Goal: Information Seeking & Learning: Learn about a topic

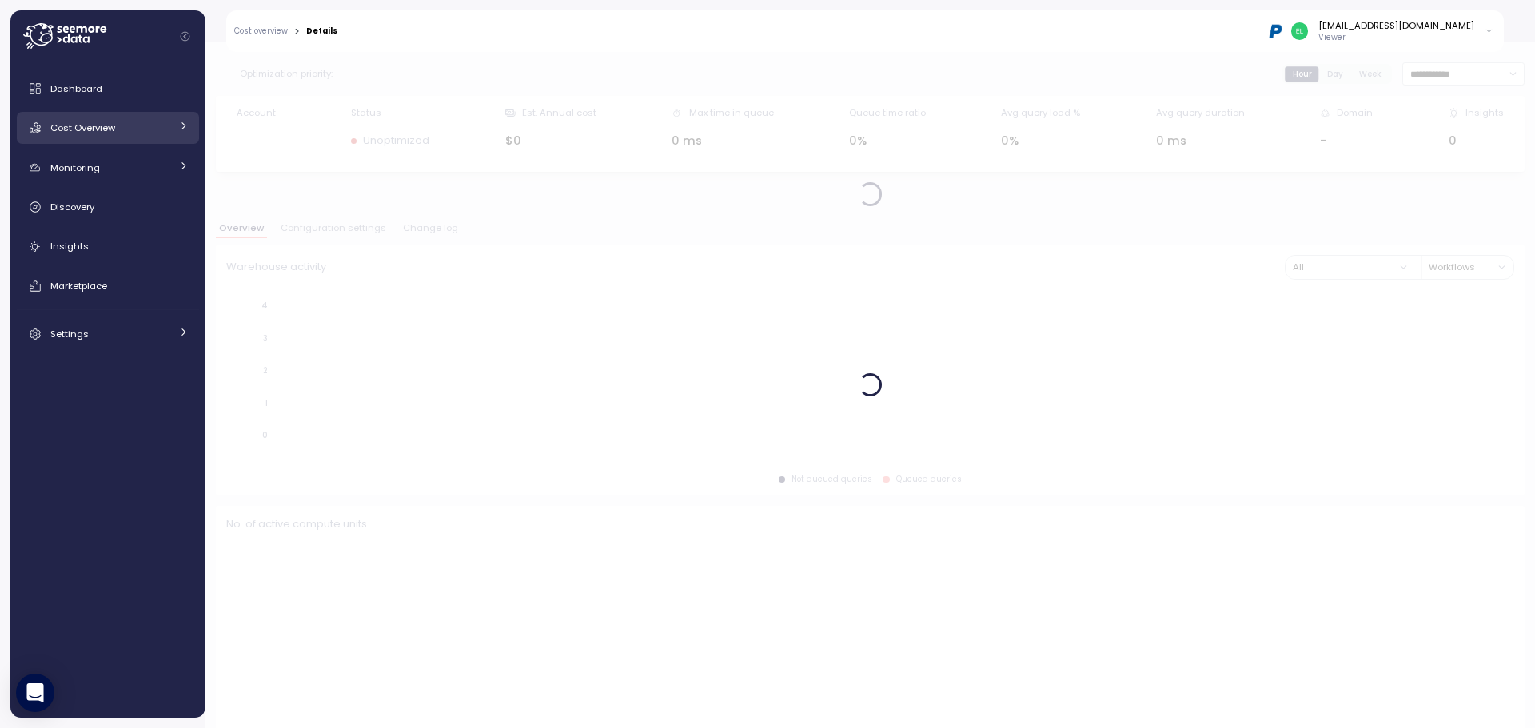
click at [101, 123] on span "Cost Overview" at bounding box center [82, 128] width 65 height 13
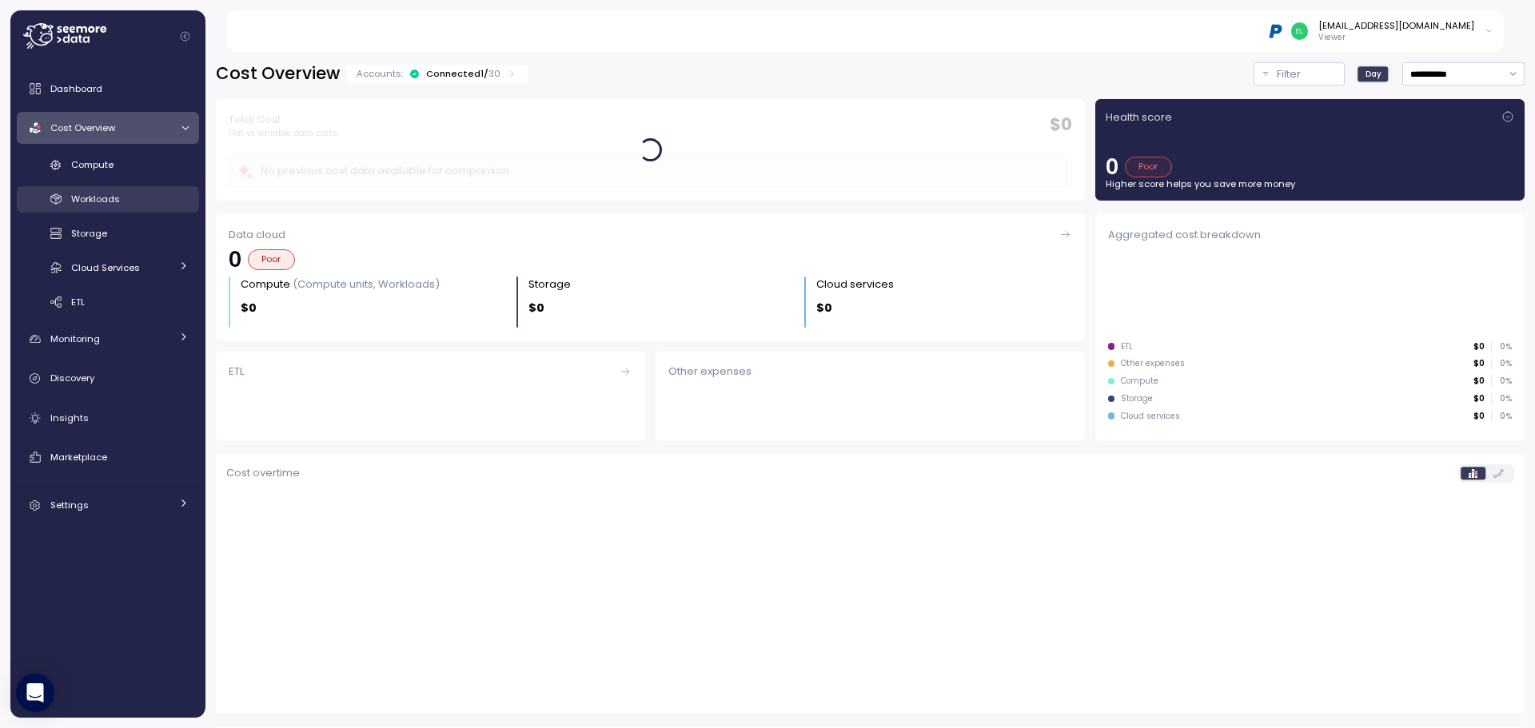
click at [100, 200] on span "Workloads" at bounding box center [95, 199] width 49 height 13
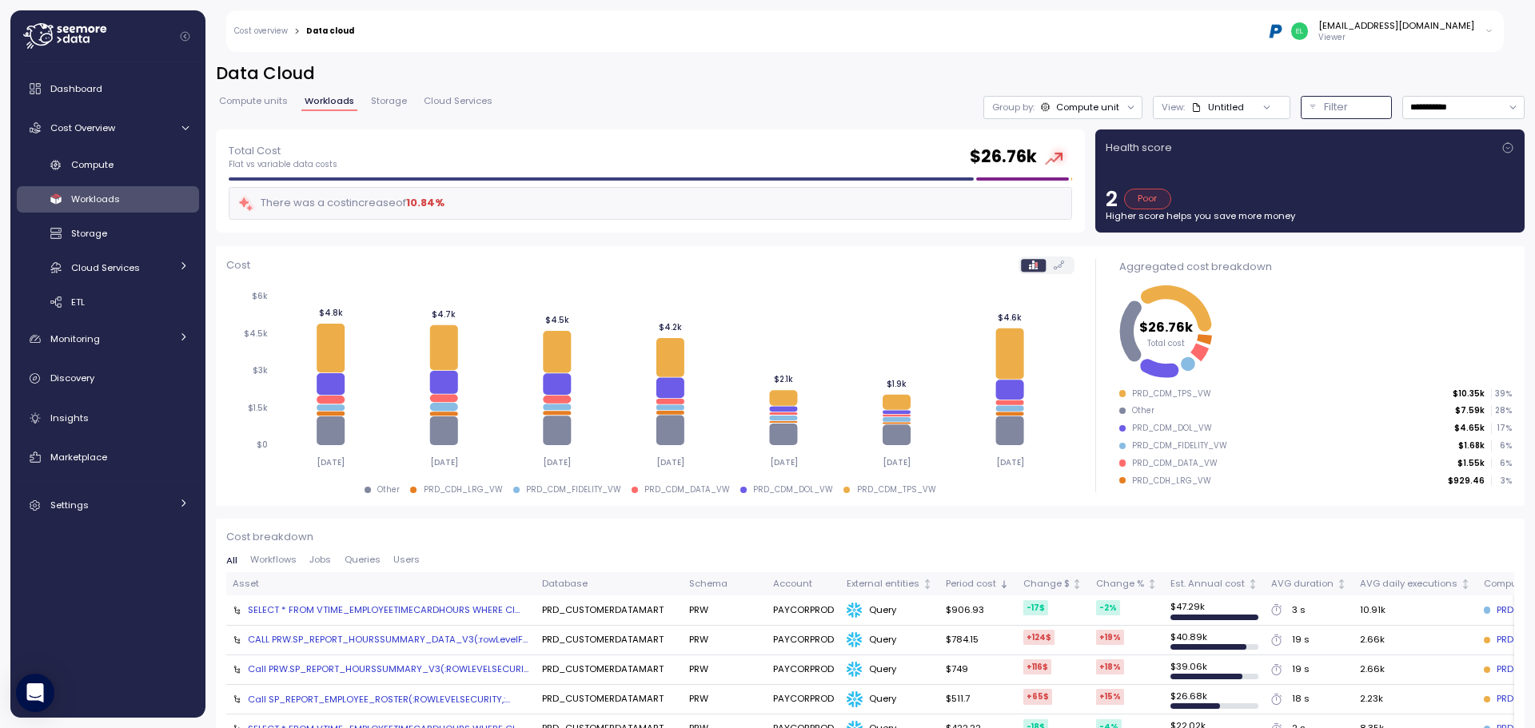
click at [1324, 106] on p "Filter" at bounding box center [1336, 107] width 24 height 16
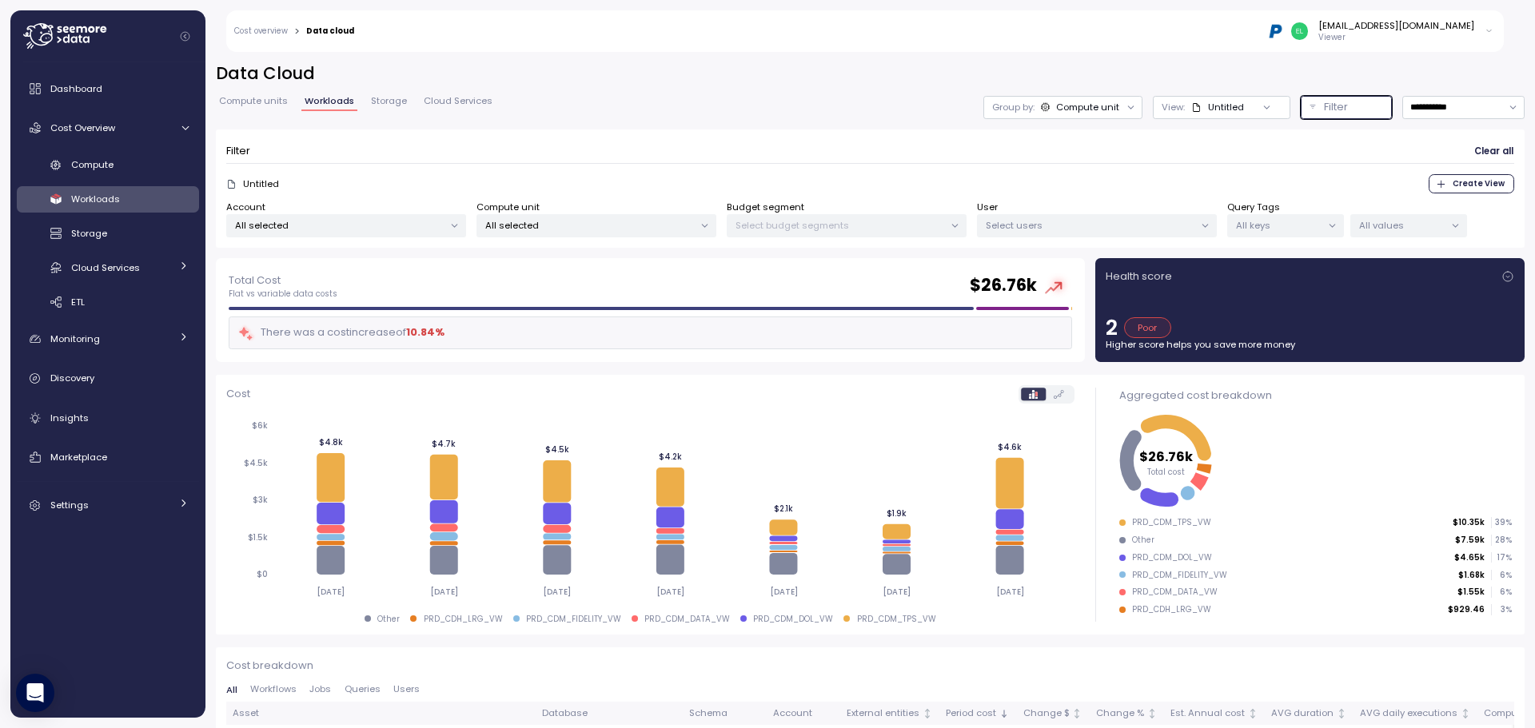
click at [322, 224] on p "All selected" at bounding box center [339, 225] width 209 height 13
click at [398, 180] on div "Untitled Create View" at bounding box center [870, 183] width 1288 height 19
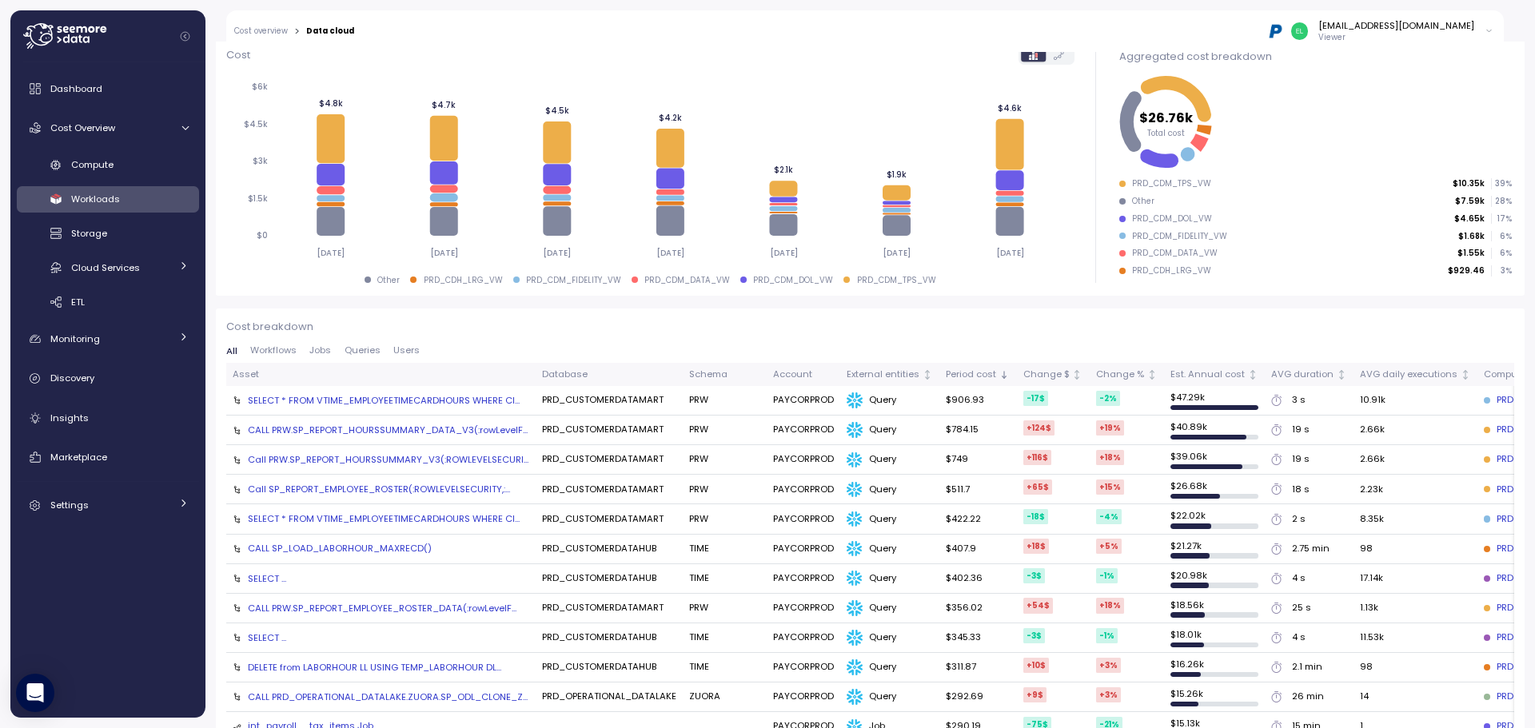
scroll to position [480, 0]
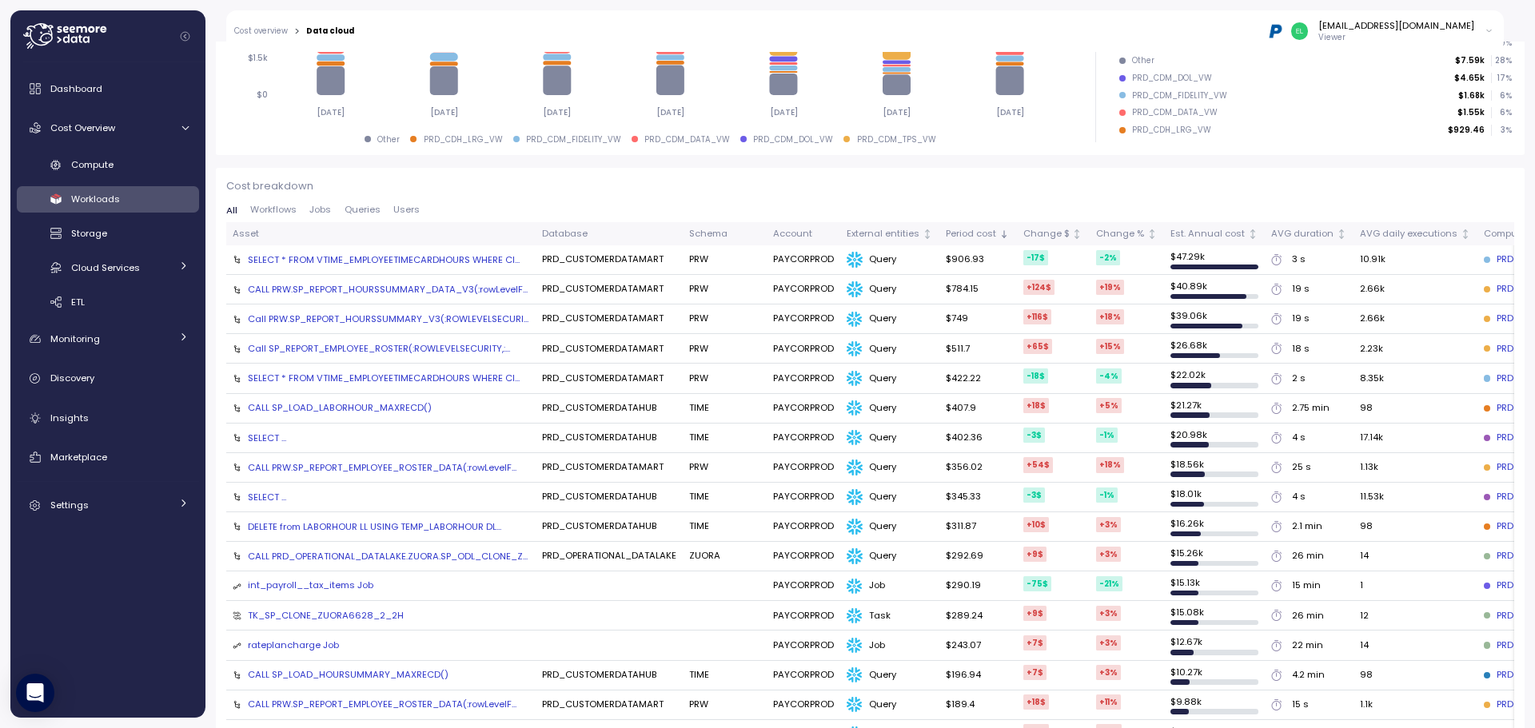
click at [273, 231] on div "Asset" at bounding box center [381, 234] width 297 height 14
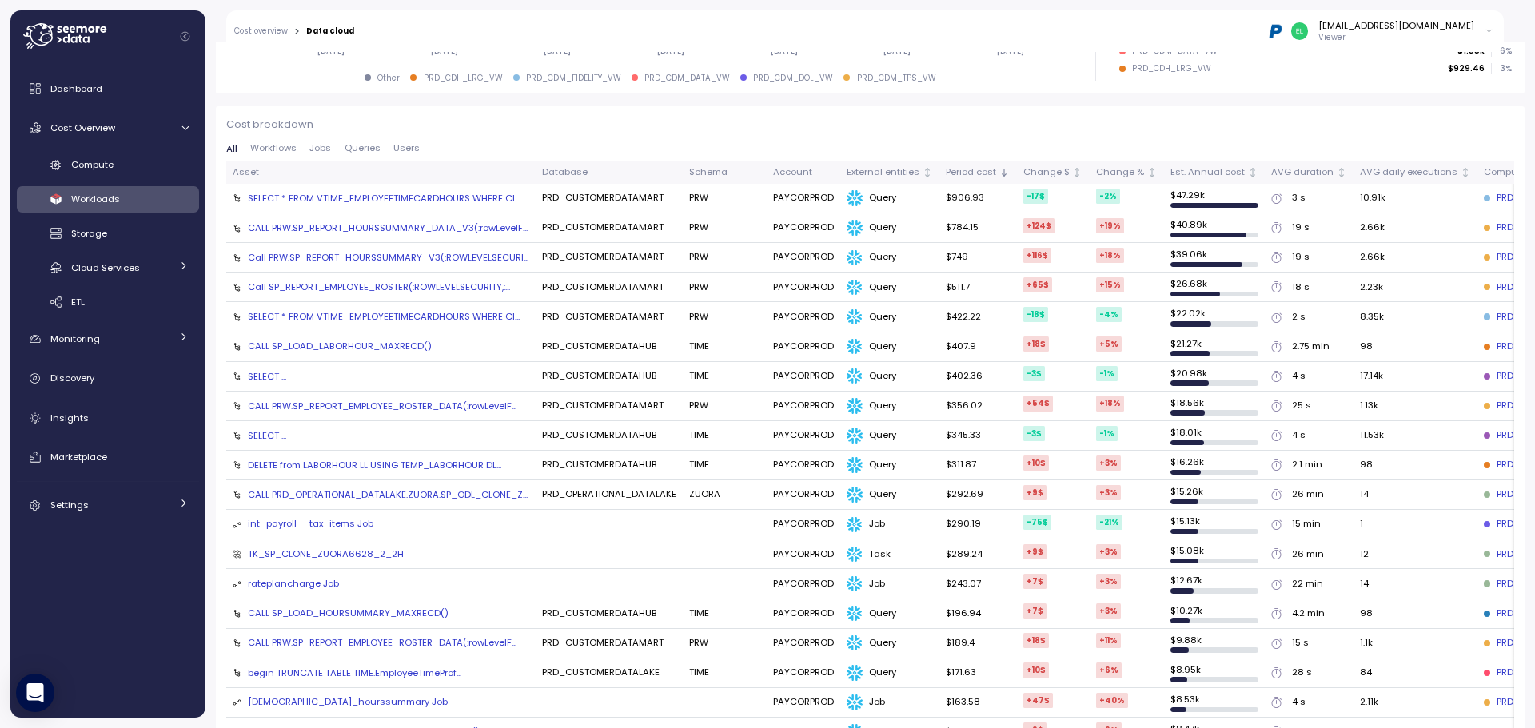
scroll to position [461, 0]
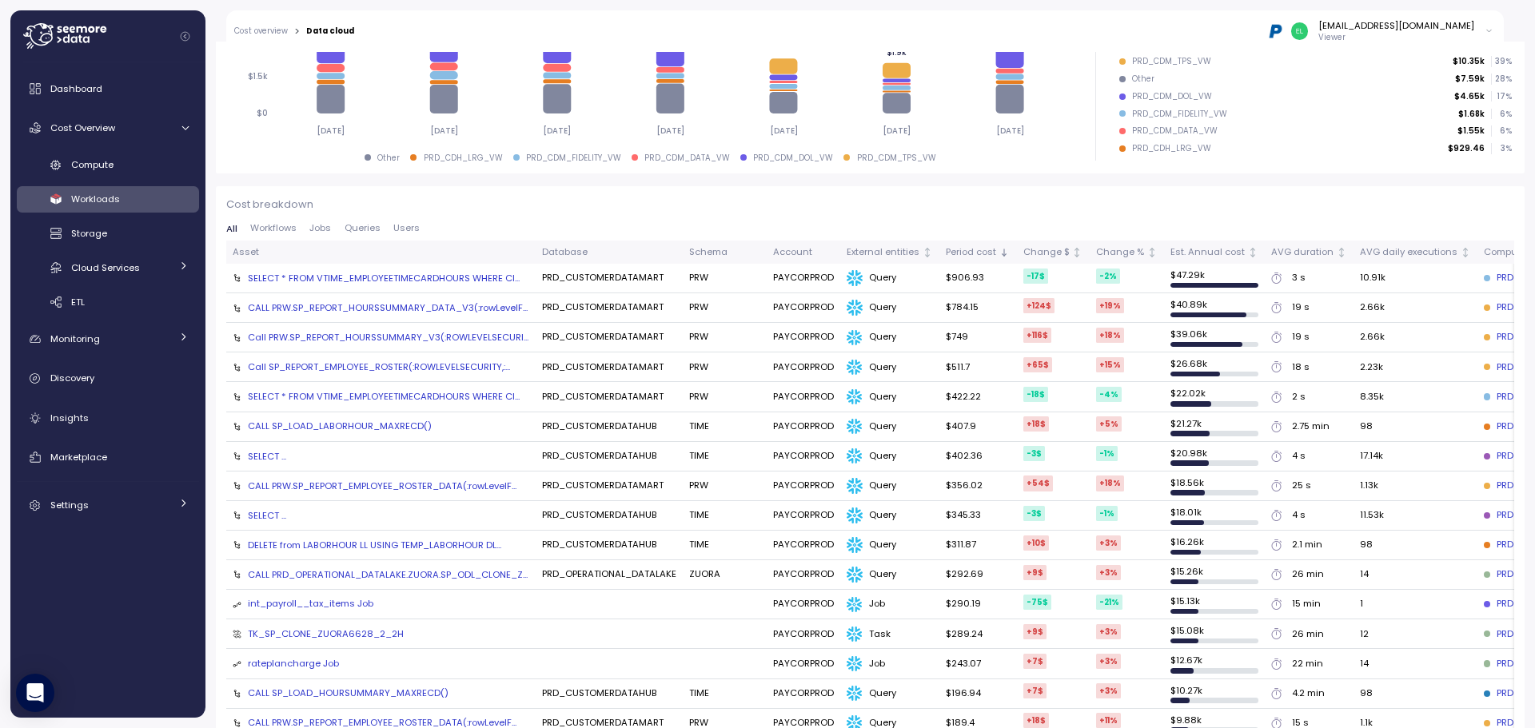
click at [632, 204] on p "Cost breakdown" at bounding box center [870, 205] width 1288 height 16
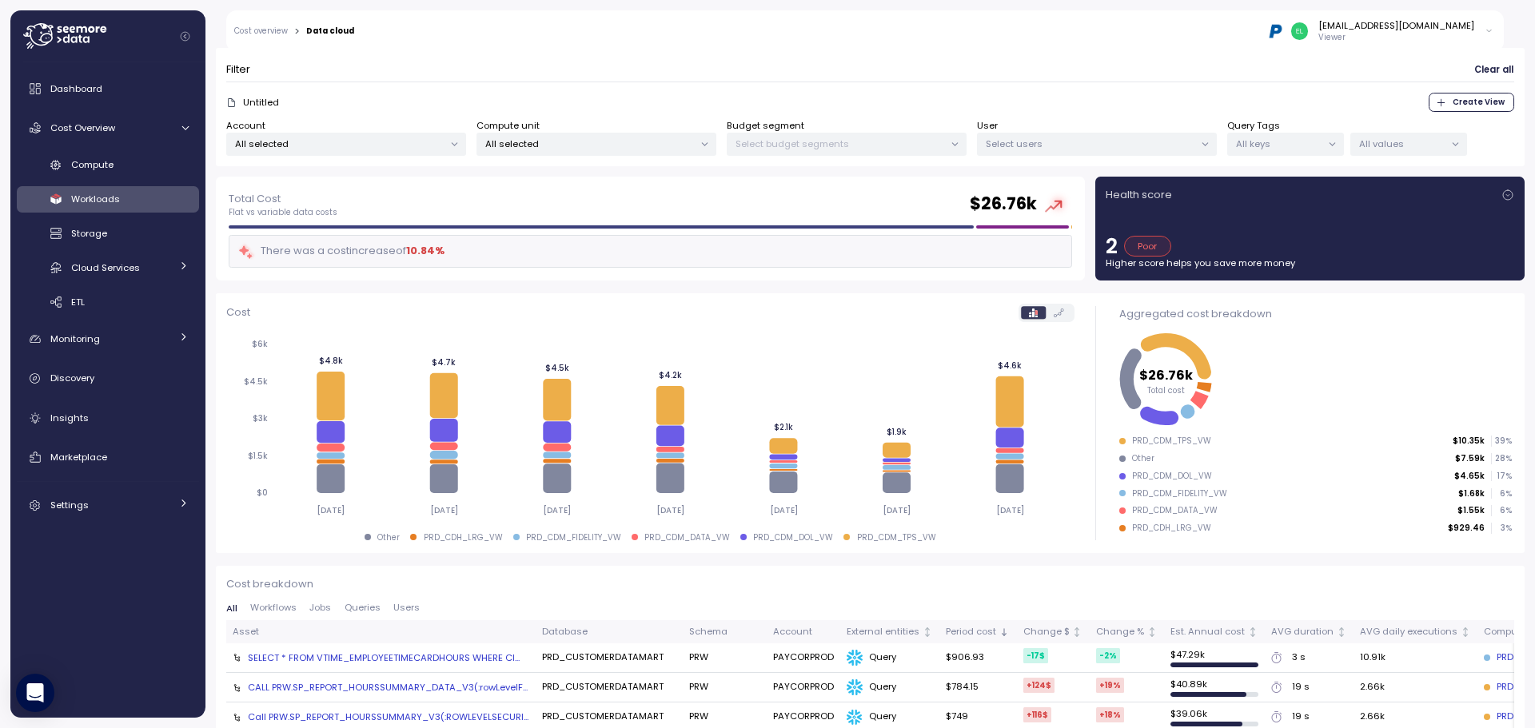
scroll to position [0, 0]
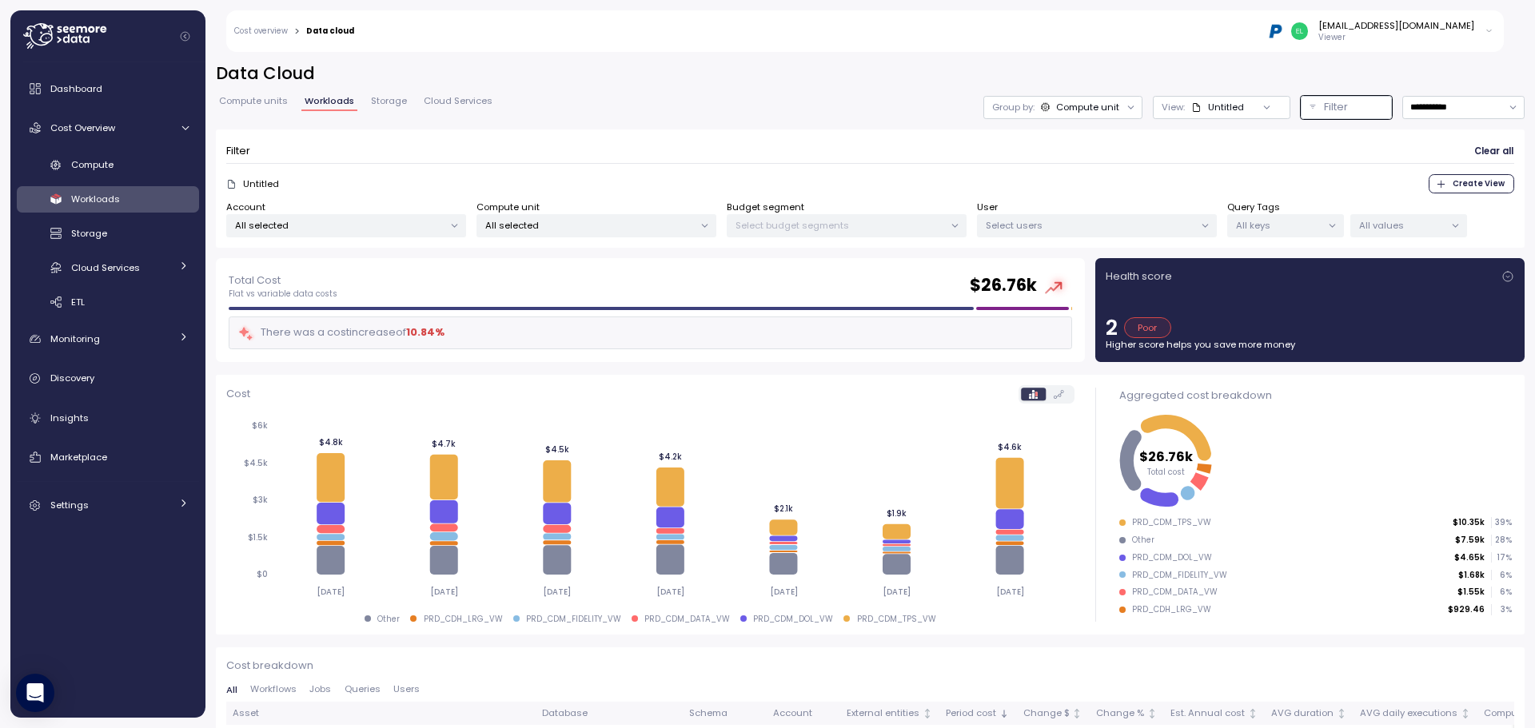
click at [1362, 226] on p "All values" at bounding box center [1402, 225] width 86 height 13
